Goal: Transaction & Acquisition: Obtain resource

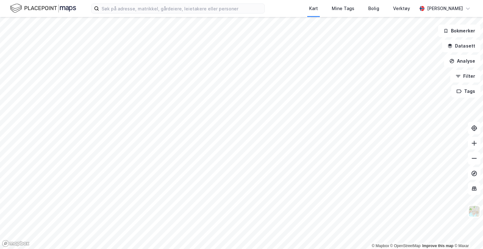
click at [123, 14] on div "Kart Mine Tags Bolig Verktøy [PERSON_NAME]" at bounding box center [241, 8] width 483 height 17
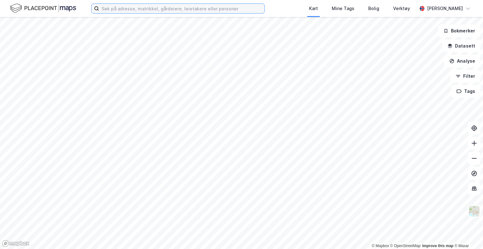
click at [122, 10] on input at bounding box center [182, 8] width 166 height 9
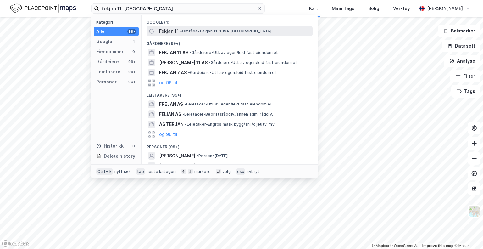
click at [184, 30] on span "• Område • Fekjan 11, 1394 [GEOGRAPHIC_DATA]" at bounding box center [225, 31] width 91 height 5
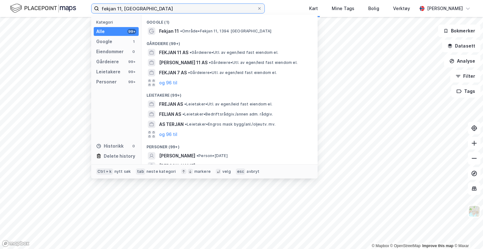
click at [133, 11] on input "fekjan 11, [GEOGRAPHIC_DATA]" at bounding box center [178, 8] width 158 height 9
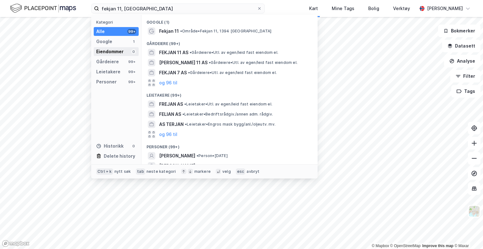
click at [116, 50] on div "Eiendommer" at bounding box center [109, 52] width 27 height 8
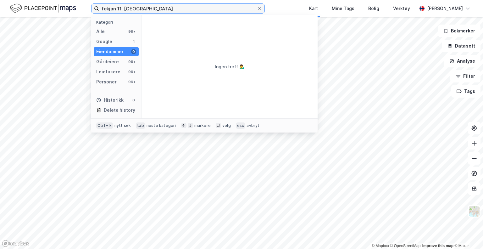
click at [108, 8] on input "fekjan 11, [GEOGRAPHIC_DATA]" at bounding box center [178, 8] width 158 height 9
click at [137, 9] on input "fekjan 11, [GEOGRAPHIC_DATA]" at bounding box center [178, 8] width 158 height 9
drag, startPoint x: 136, startPoint y: 8, endPoint x: 55, endPoint y: 4, distance: 81.3
click at [55, 4] on div "fekjan 11, asker Kategori Alle 99+ Google 1 Eiendommer 0 Gårdeiere 99+ Leietake…" at bounding box center [241, 8] width 483 height 17
click at [146, 8] on input "fekjan 11, [GEOGRAPHIC_DATA]" at bounding box center [178, 8] width 158 height 9
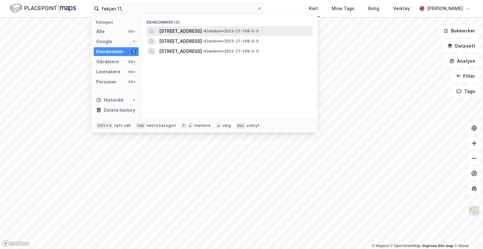
click at [171, 33] on span "[STREET_ADDRESS]" at bounding box center [180, 31] width 43 height 8
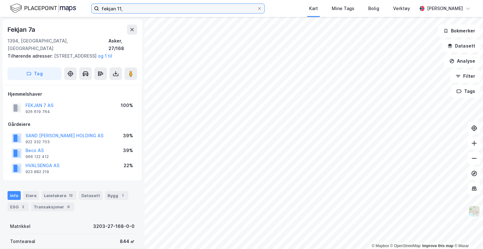
click at [138, 12] on input "fekjan 11," at bounding box center [178, 8] width 158 height 9
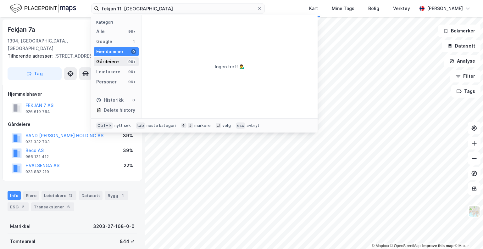
click at [111, 59] on div "Gårdeiere" at bounding box center [107, 62] width 23 height 8
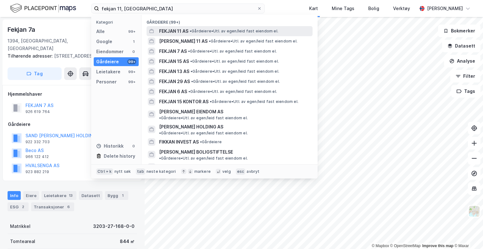
click at [177, 31] on span "FEKJAN 11 AS" at bounding box center [173, 31] width 29 height 8
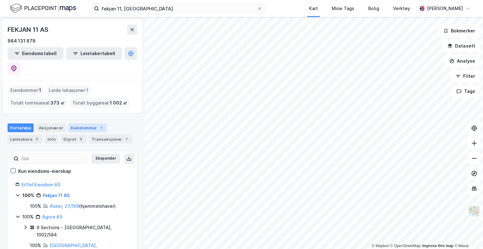
click at [86, 123] on div "Eiendommer 1" at bounding box center [87, 127] width 39 height 9
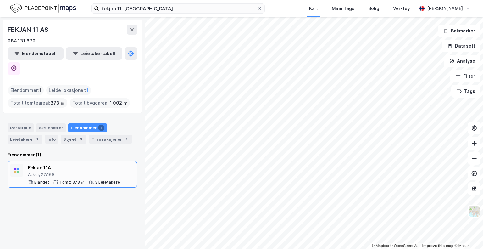
click at [44, 164] on div "Fekjan 11A" at bounding box center [74, 168] width 92 height 8
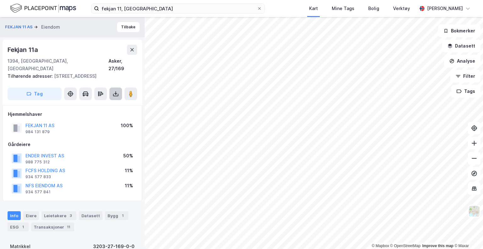
click at [117, 91] on icon at bounding box center [116, 94] width 6 height 6
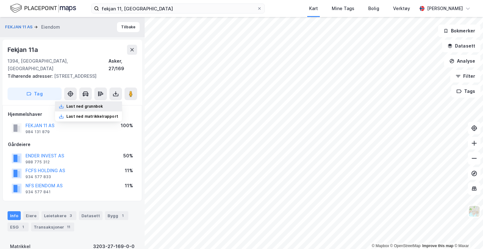
click at [86, 104] on div "Last ned grunnbok" at bounding box center [84, 106] width 37 height 5
click at [92, 30] on div "FEKJAN 11 AS [PERSON_NAME]" at bounding box center [72, 27] width 145 height 20
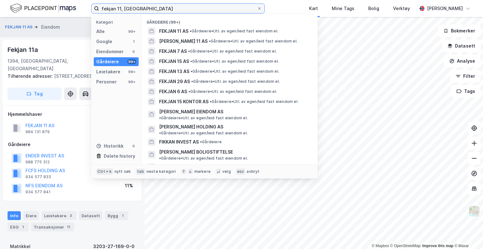
drag, startPoint x: 137, startPoint y: 9, endPoint x: 84, endPoint y: 10, distance: 52.6
click at [89, 10] on div "fekjan 11, asker Kategori Alle 99+ Google 1 Eiendommer 0 Gårdeiere 99+ Leietake…" at bounding box center [241, 8] width 483 height 17
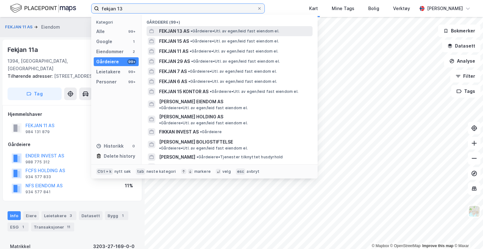
type input "fekjan 13"
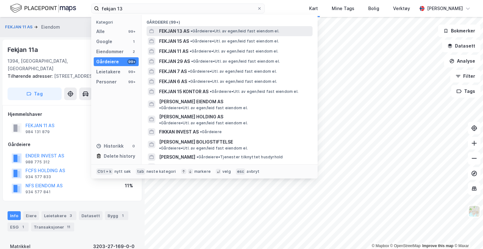
click at [167, 31] on span "FEKJAN 13 AS" at bounding box center [174, 31] width 30 height 8
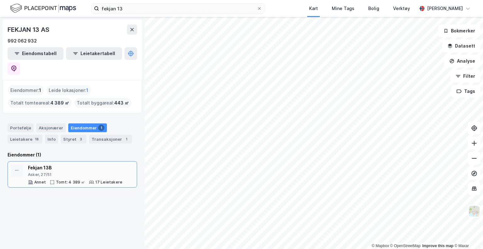
click at [58, 161] on div "Fekjan 13B Asker, 27/51 Annet Tomt: 4 389 ㎡ 17 Leietakere" at bounding box center [73, 174] width 130 height 26
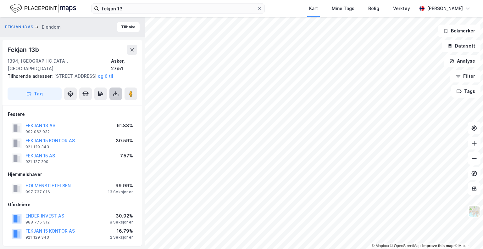
click at [119, 91] on button at bounding box center [116, 93] width 13 height 13
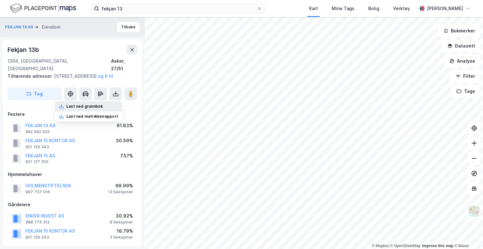
click at [88, 106] on div "Last ned grunnbok" at bounding box center [84, 106] width 37 height 5
click at [0, 0] on button "FEKJAN 13 AS" at bounding box center [0, 0] width 0 height 0
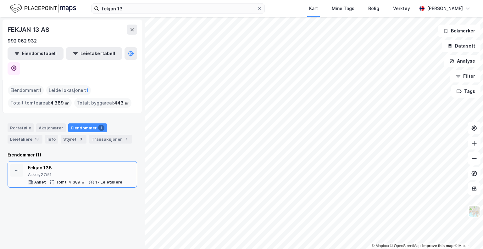
click at [51, 164] on div "Fekjan 13B" at bounding box center [75, 168] width 94 height 8
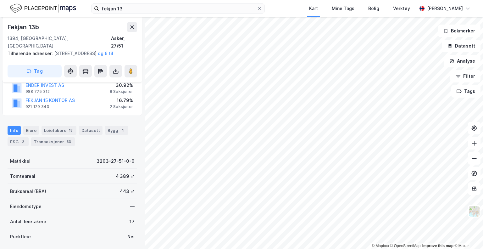
scroll to position [157, 0]
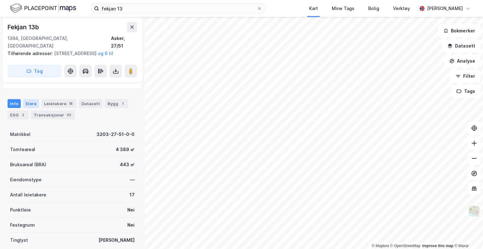
click at [36, 102] on div "Eiere" at bounding box center [31, 103] width 16 height 9
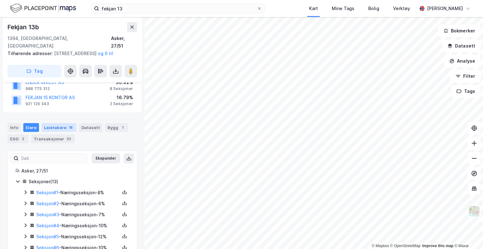
scroll to position [126, 0]
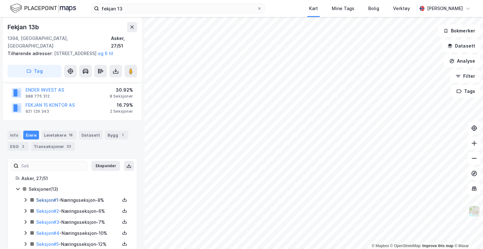
click at [57, 200] on link "Seksjon # 1" at bounding box center [47, 199] width 22 height 5
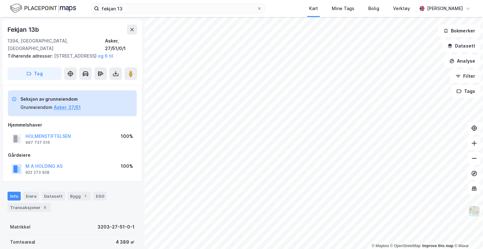
scroll to position [114, 0]
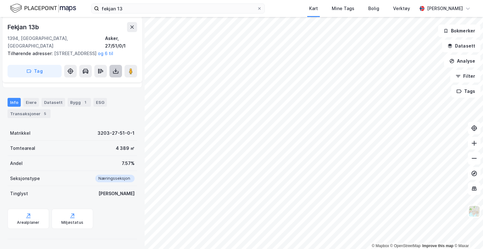
click at [110, 75] on button at bounding box center [116, 71] width 13 height 13
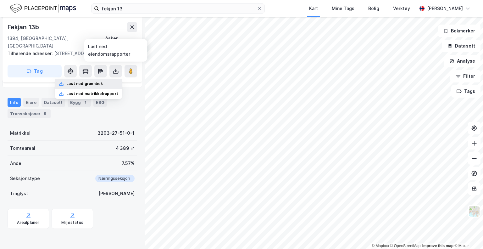
click at [89, 84] on div "Last ned grunnbok" at bounding box center [84, 83] width 37 height 5
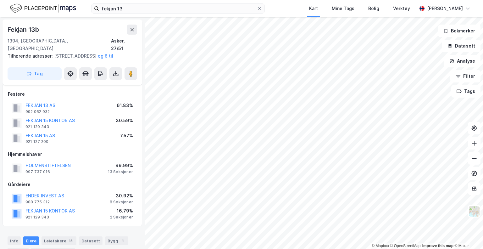
scroll to position [114, 0]
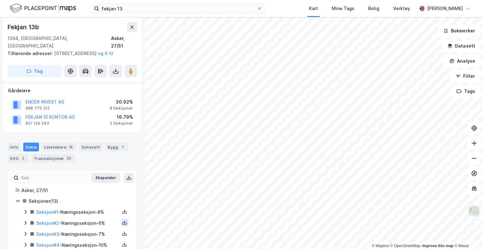
click at [122, 220] on icon at bounding box center [124, 222] width 5 height 5
drag, startPoint x: 101, startPoint y: 206, endPoint x: 139, endPoint y: 188, distance: 41.8
click at [101, 206] on div "Grunnbok" at bounding box center [89, 203] width 55 height 15
click at [121, 235] on button at bounding box center [125, 234] width 8 height 8
click at [92, 214] on div "Grunnbok" at bounding box center [86, 215] width 21 height 8
